Goal: Task Accomplishment & Management: Complete application form

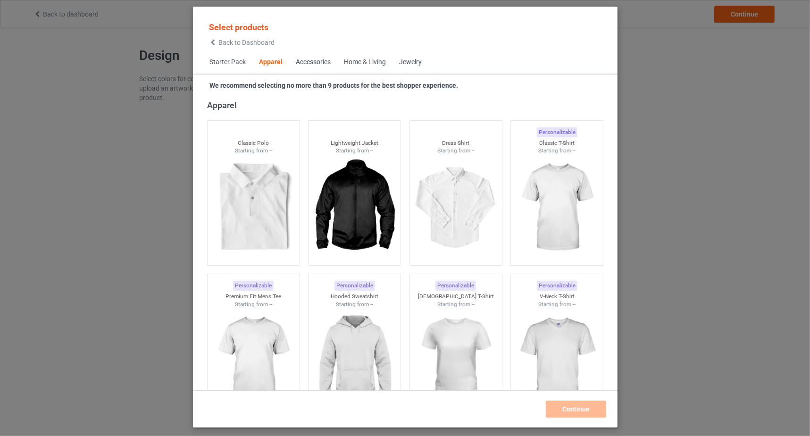
click at [375, 62] on div "Home & Living" at bounding box center [365, 62] width 42 height 9
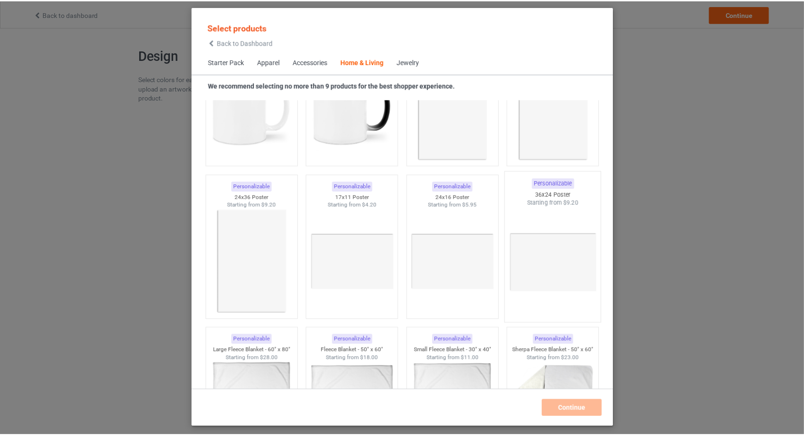
scroll to position [4257, 0]
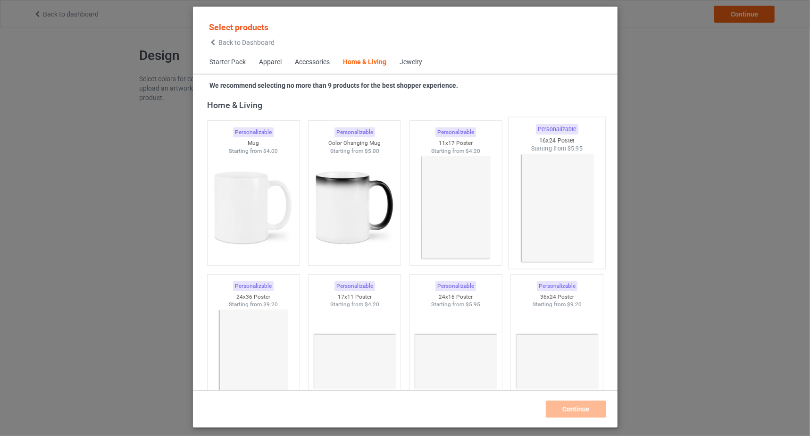
click at [548, 194] on img at bounding box center [557, 208] width 89 height 111
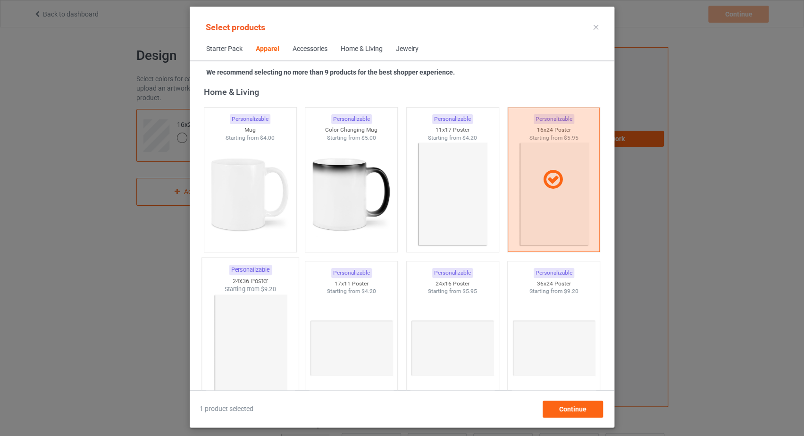
click at [250, 335] on img at bounding box center [250, 349] width 89 height 111
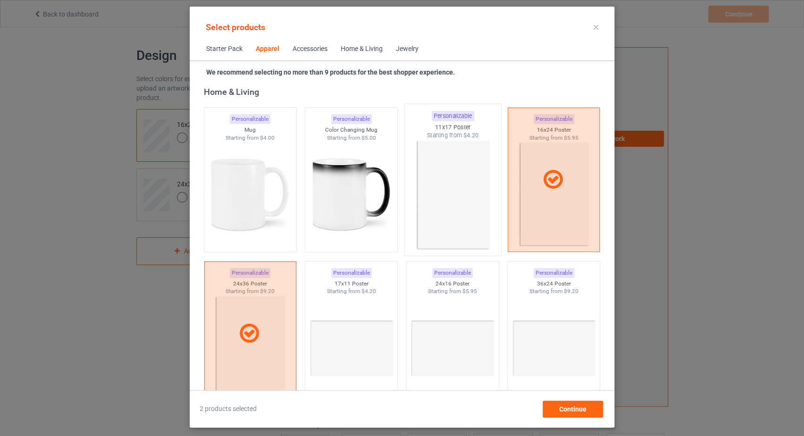
click at [453, 195] on img at bounding box center [452, 195] width 89 height 111
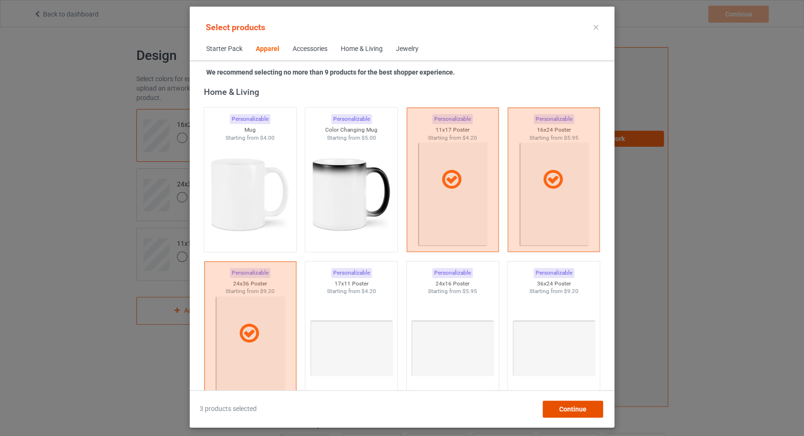
drag, startPoint x: 573, startPoint y: 410, endPoint x: 563, endPoint y: 408, distance: 11.1
click at [573, 411] on span "Continue" at bounding box center [572, 409] width 27 height 8
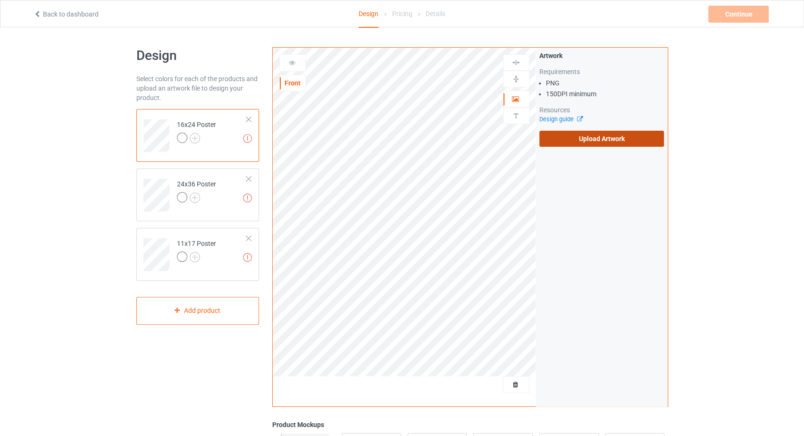
click at [615, 138] on label "Upload Artwork" at bounding box center [601, 139] width 125 height 16
click at [0, 0] on input "Upload Artwork" at bounding box center [0, 0] width 0 height 0
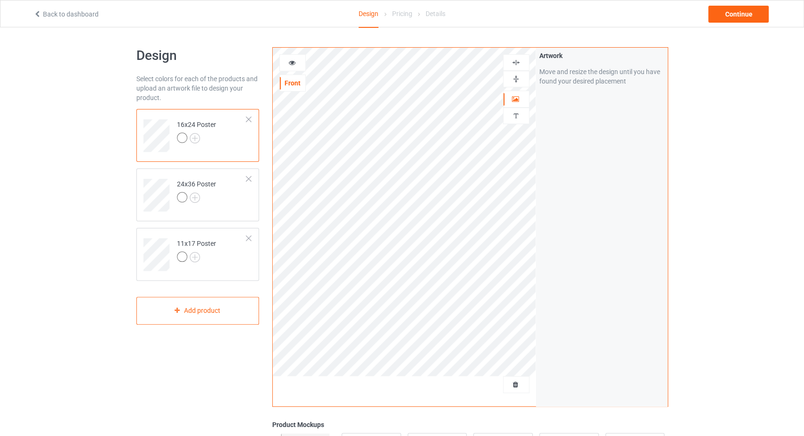
click at [519, 63] on img at bounding box center [516, 62] width 9 height 9
click at [515, 79] on img at bounding box center [516, 79] width 9 height 9
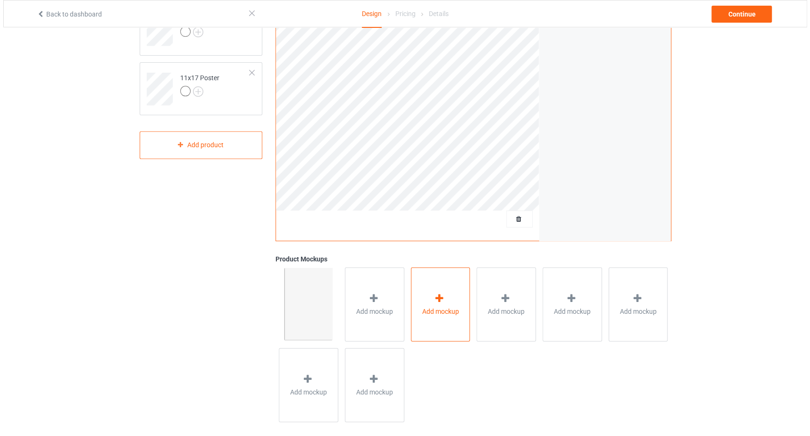
scroll to position [175, 0]
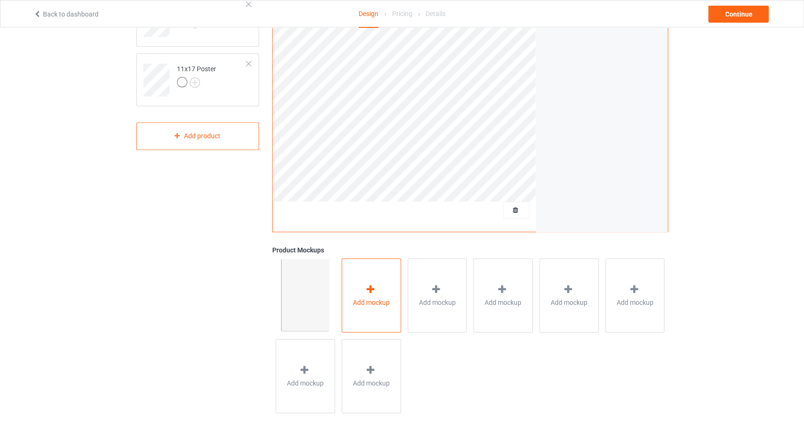
click at [371, 287] on icon at bounding box center [371, 289] width 12 height 10
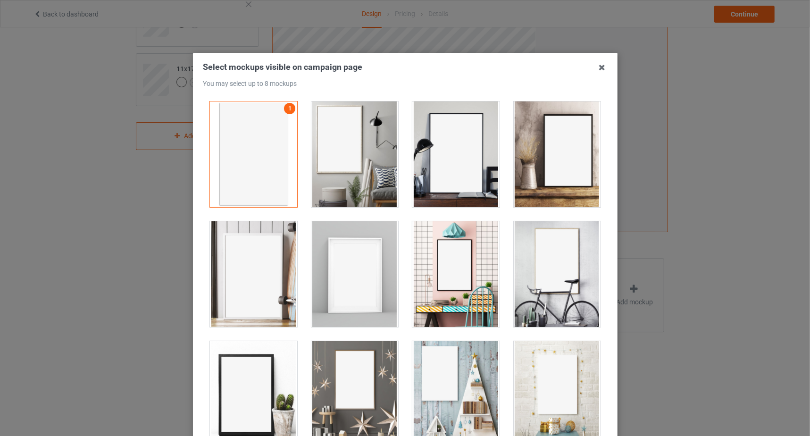
click at [349, 159] on div at bounding box center [354, 154] width 87 height 106
click at [467, 163] on div at bounding box center [456, 154] width 87 height 106
click at [575, 156] on div at bounding box center [557, 154] width 87 height 106
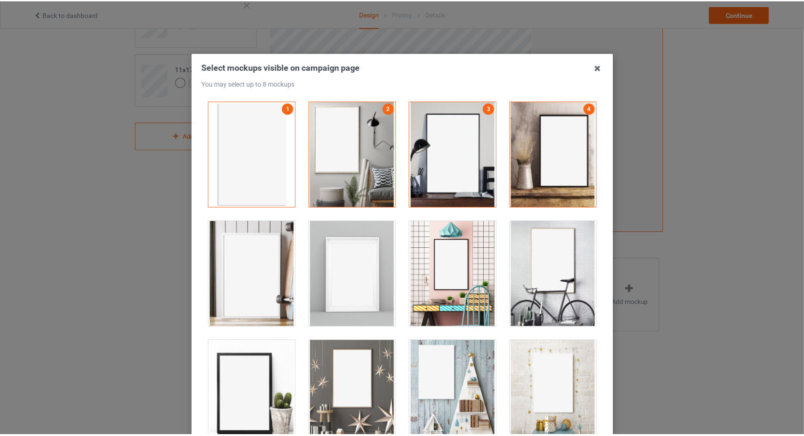
scroll to position [103, 0]
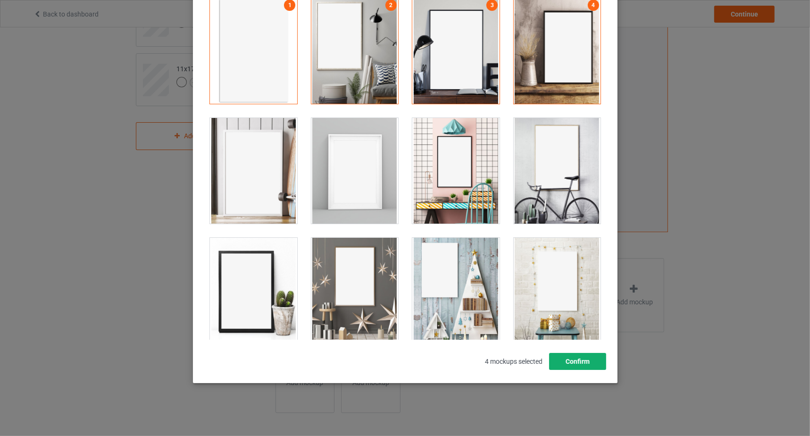
click at [589, 357] on button "Confirm" at bounding box center [577, 361] width 57 height 17
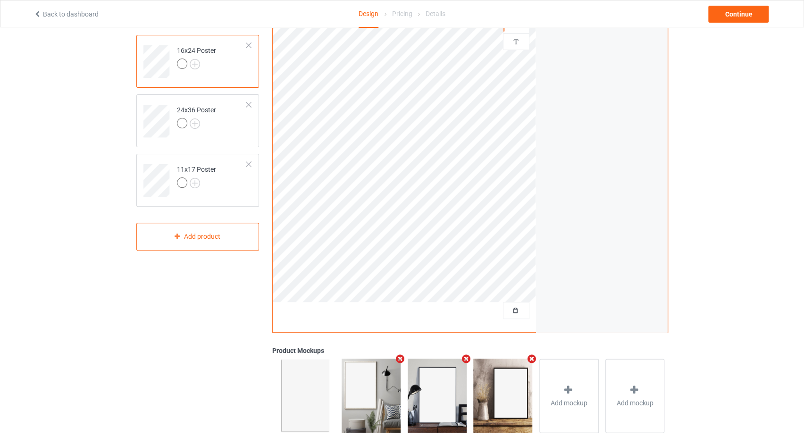
scroll to position [0, 0]
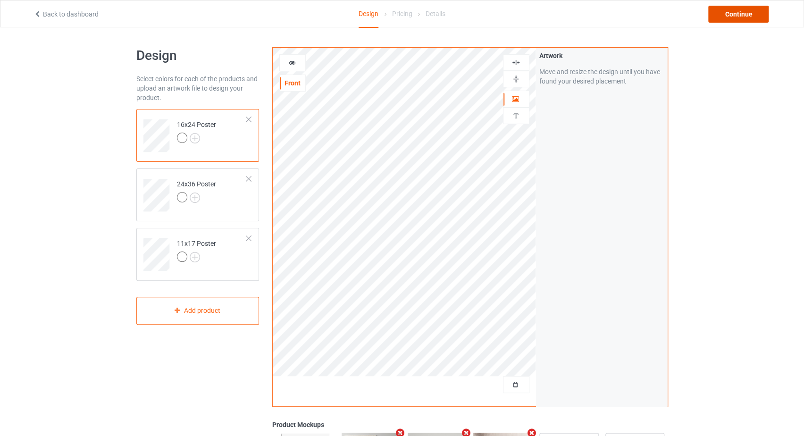
click at [736, 14] on div "Continue" at bounding box center [738, 14] width 60 height 17
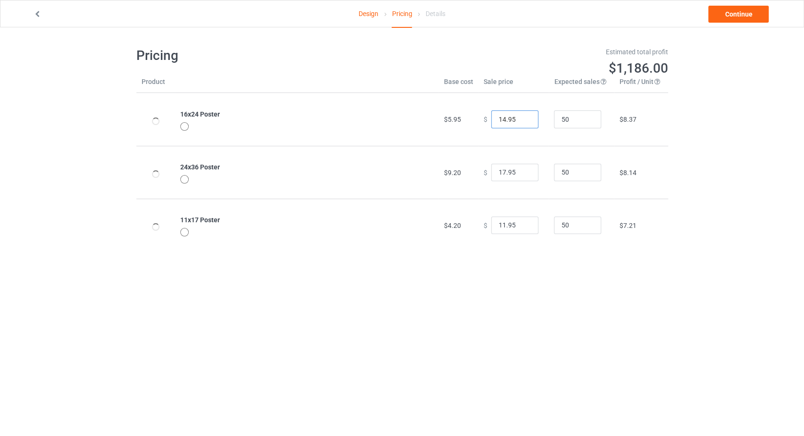
drag, startPoint x: 496, startPoint y: 117, endPoint x: 486, endPoint y: 117, distance: 9.4
click at [491, 117] on input "14.95" at bounding box center [514, 119] width 47 height 18
click at [497, 118] on input "24.95" at bounding box center [514, 119] width 47 height 18
type input "26.95"
drag, startPoint x: 500, startPoint y: 169, endPoint x: 489, endPoint y: 172, distance: 11.7
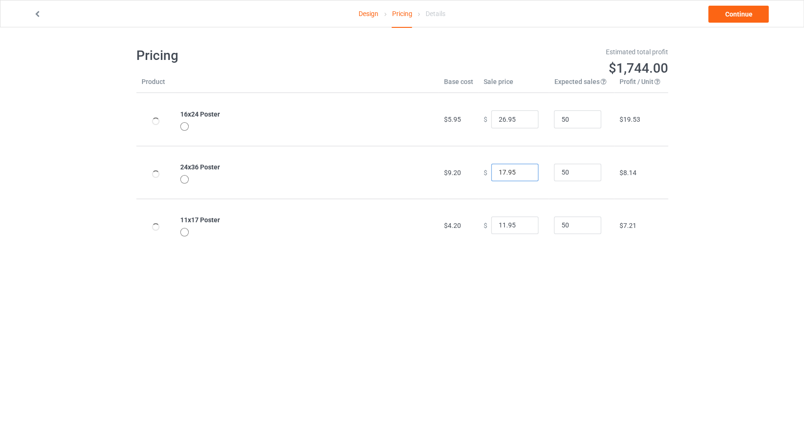
click at [491, 172] on input "17.95" at bounding box center [514, 173] width 47 height 18
click at [497, 171] on input "28.95" at bounding box center [514, 173] width 47 height 18
type input "29.95"
drag, startPoint x: 498, startPoint y: 226, endPoint x: 487, endPoint y: 226, distance: 11.3
click at [491, 226] on input "11.95" at bounding box center [514, 226] width 47 height 18
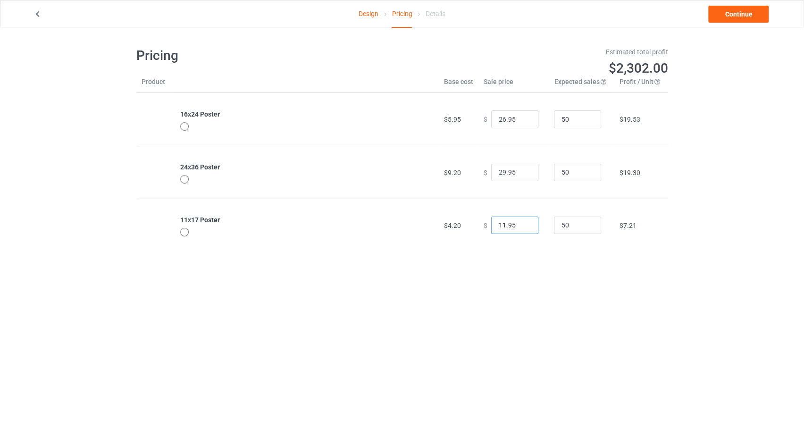
drag, startPoint x: 500, startPoint y: 224, endPoint x: 482, endPoint y: 225, distance: 18.0
click at [483, 225] on div "$ 11.95" at bounding box center [513, 226] width 60 height 18
type input "24.95"
click at [595, 302] on body "Design Pricing Details Continue Pricing Estimated total profit $2,906.50 Produc…" at bounding box center [402, 245] width 804 height 436
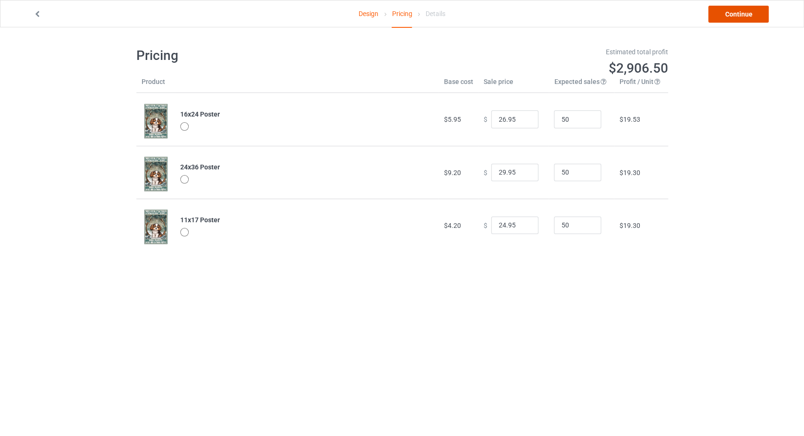
click at [736, 14] on link "Continue" at bounding box center [738, 14] width 60 height 17
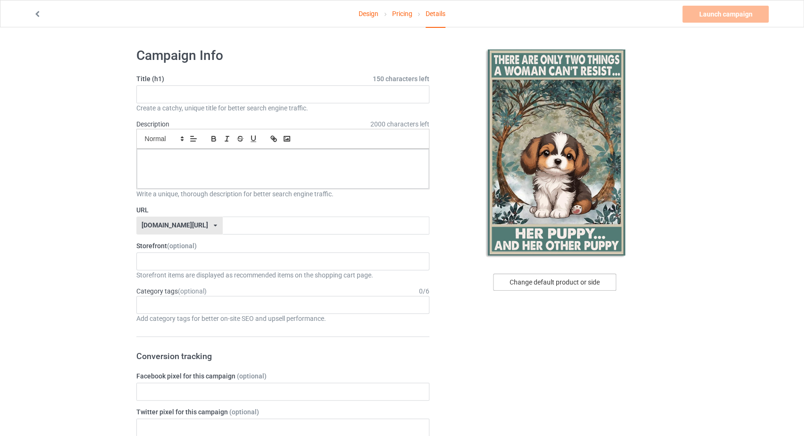
click at [538, 280] on div "Change default product or side" at bounding box center [554, 282] width 123 height 17
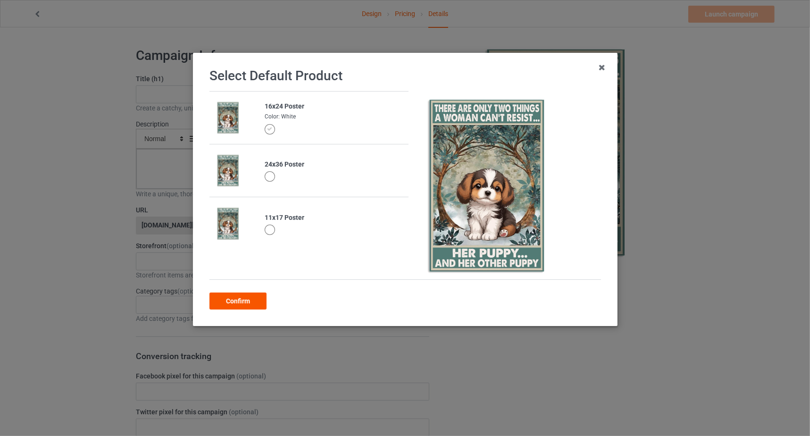
click at [229, 306] on div "Confirm" at bounding box center [238, 301] width 57 height 17
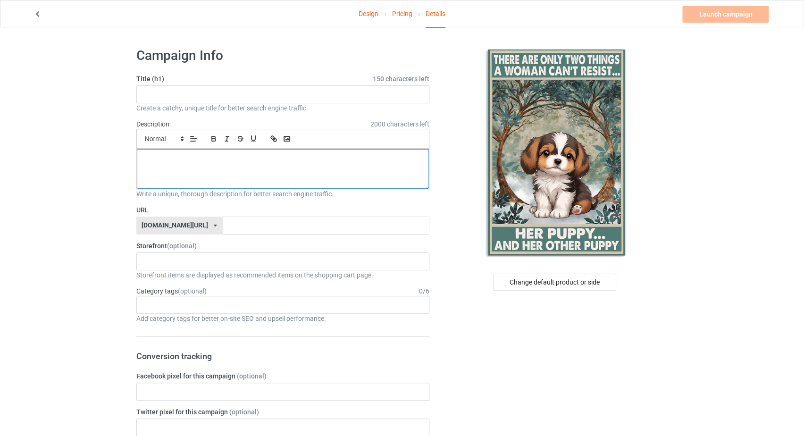
click at [253, 160] on p at bounding box center [283, 159] width 278 height 9
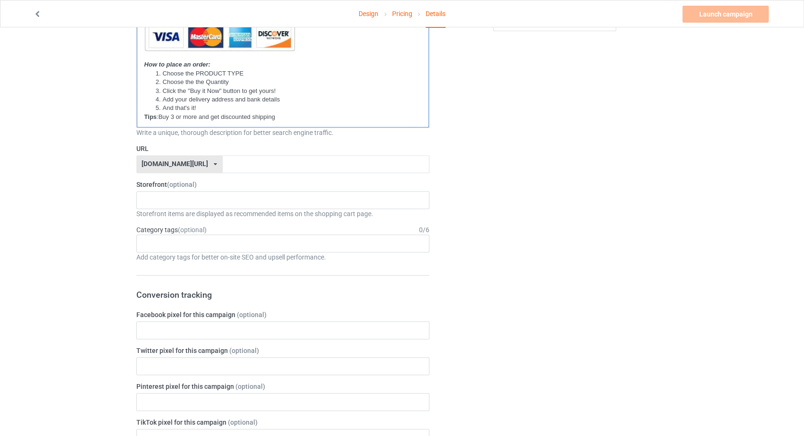
scroll to position [500, 0]
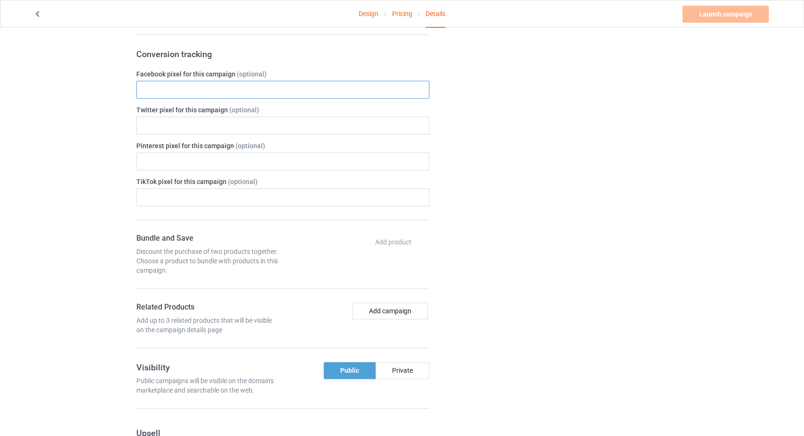
click at [154, 88] on input "text" at bounding box center [283, 90] width 294 height 18
paste input "528449238663236"
type input "528449238663236"
click at [77, 134] on div "Design Pricing Details Launch campaign Please enter campaign title Campaign Inf…" at bounding box center [402, 115] width 804 height 1177
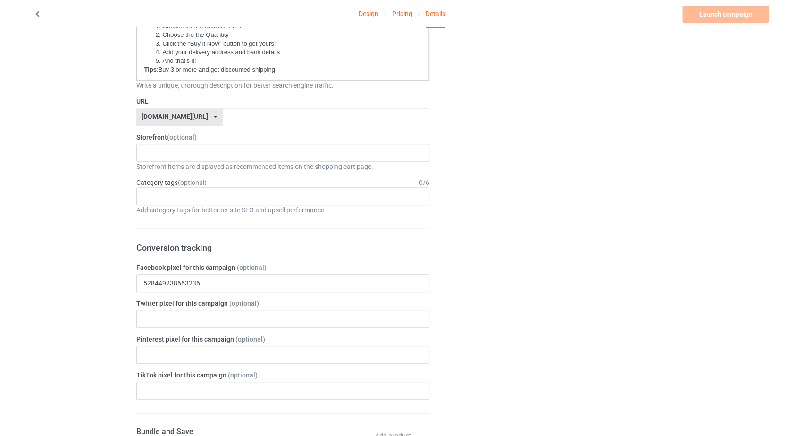
scroll to position [300, 0]
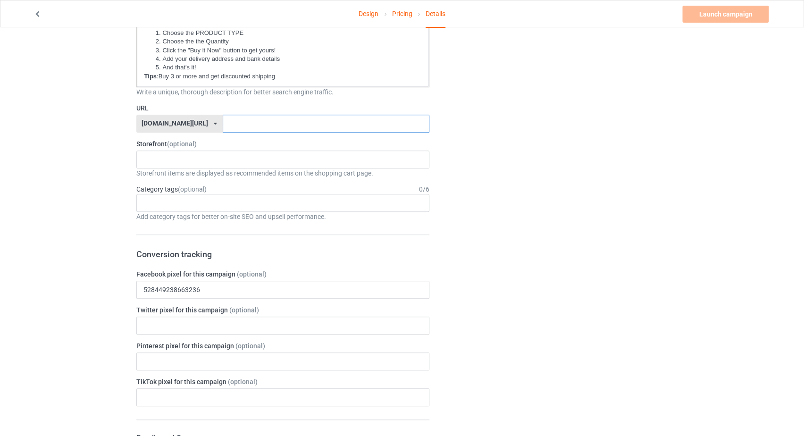
click at [223, 124] on input "text" at bounding box center [326, 124] width 207 height 18
click at [177, 121] on div "[DOMAIN_NAME][URL]" at bounding box center [175, 123] width 67 height 7
click at [169, 160] on div "[DOMAIN_NAME][URL]" at bounding box center [179, 158] width 85 height 17
click at [223, 122] on input "text" at bounding box center [326, 124] width 207 height 18
type input "V"
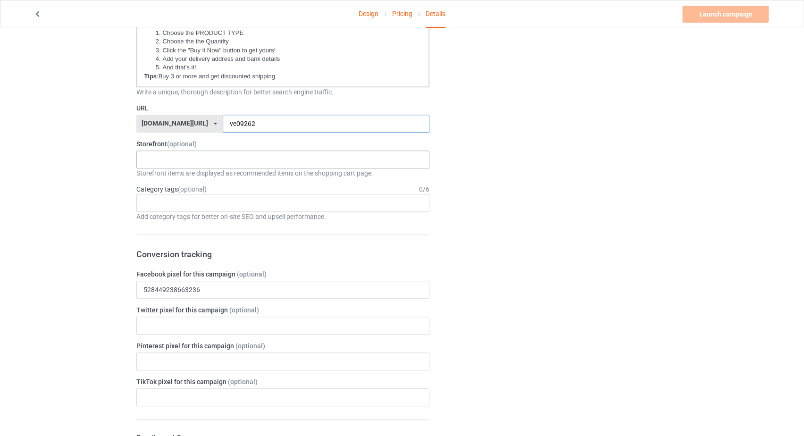
type input "ve09262"
click at [169, 164] on div "Family Book Lovers Firefighter Trucks Jeep Veterans Biker - Motorcycles Anniver…" at bounding box center [283, 160] width 294 height 18
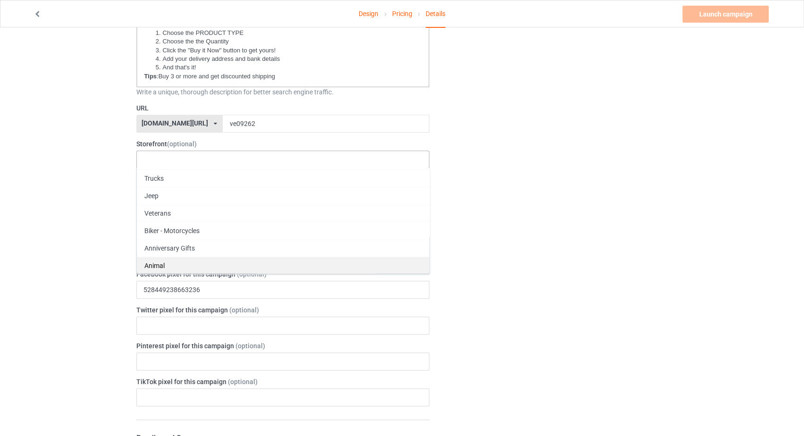
click at [164, 261] on div "Animal" at bounding box center [283, 265] width 293 height 17
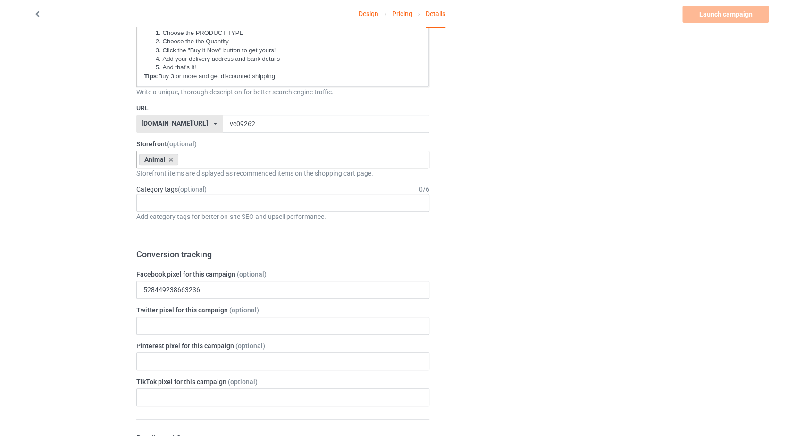
click at [649, 184] on div "Change default product or side" at bounding box center [555, 315] width 238 height 1150
click at [204, 195] on div "Age > [DEMOGRAPHIC_DATA] > 1 Age > [DEMOGRAPHIC_DATA] Months > 1 Month Age > [D…" at bounding box center [283, 203] width 294 height 18
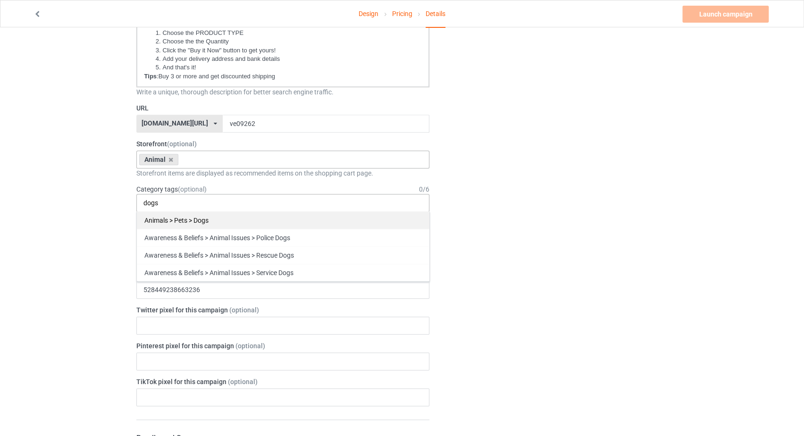
type input "dogs"
click at [184, 216] on div "Animals > Pets > Dogs" at bounding box center [283, 219] width 293 height 17
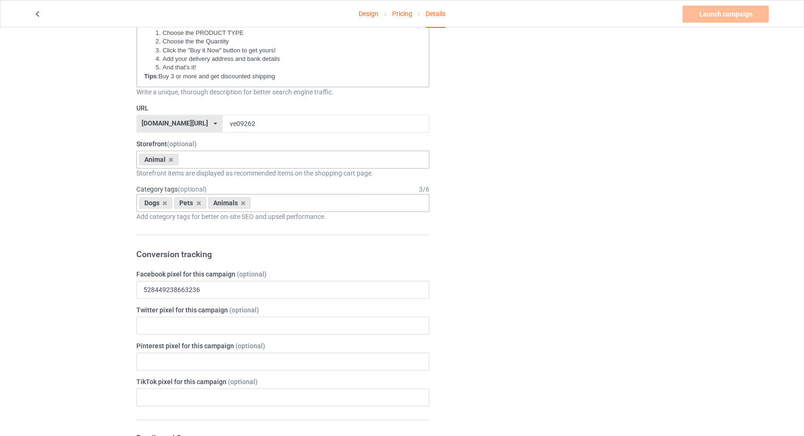
click at [636, 208] on div "Change default product or side" at bounding box center [555, 315] width 238 height 1150
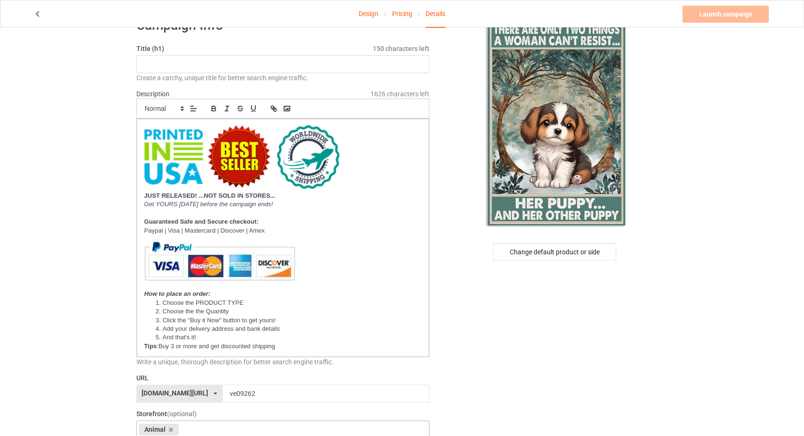
scroll to position [0, 0]
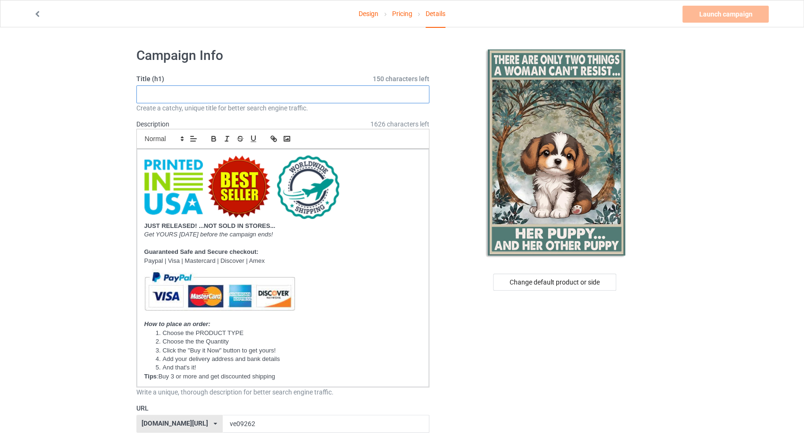
click at [227, 94] on input "text" at bounding box center [283, 94] width 294 height 18
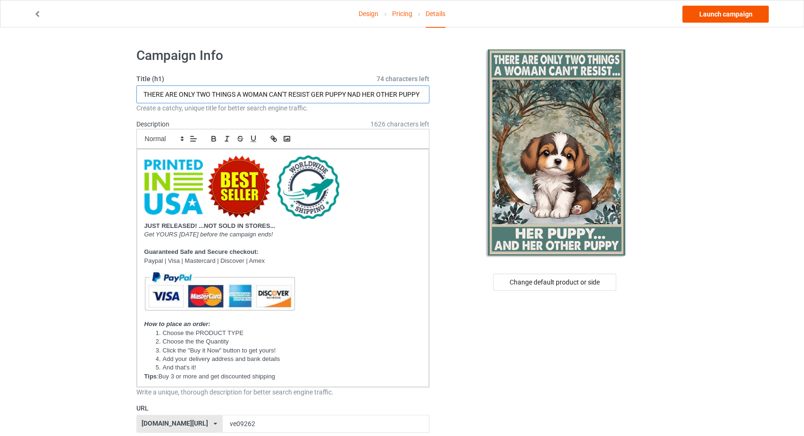
type input "THERE ARE ONLY TWO THINGS A WOMAN CAN'T RESIST GER PUPPY NAD HER OTHER PUPPY"
click at [724, 18] on link "Launch campaign" at bounding box center [726, 14] width 86 height 17
